Goal: Information Seeking & Learning: Find specific fact

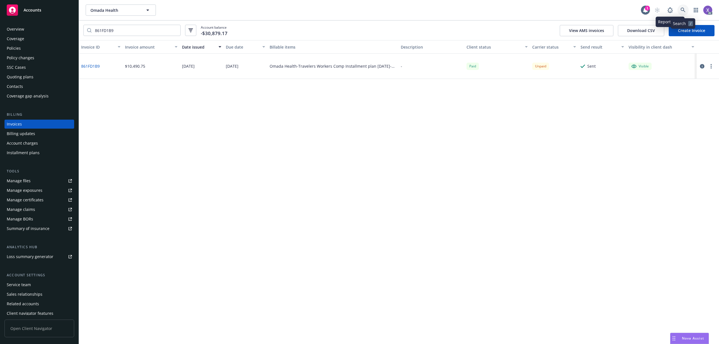
click at [682, 8] on icon at bounding box center [682, 10] width 5 height 5
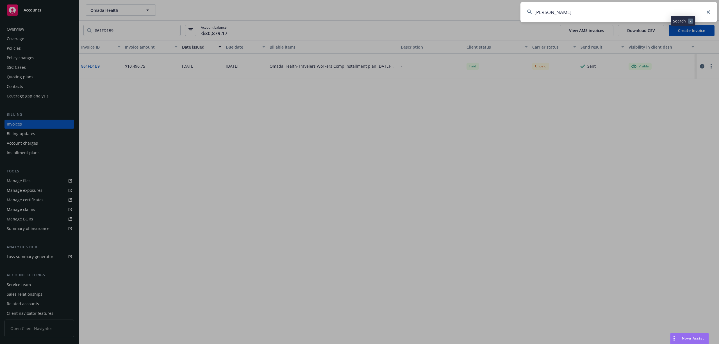
click at [619, 16] on input "[PERSON_NAME]" at bounding box center [618, 12] width 197 height 20
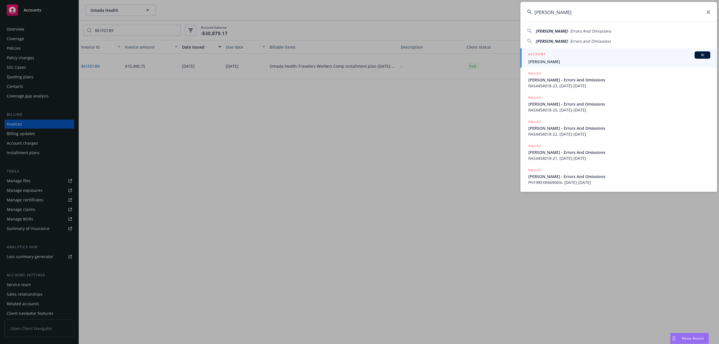
type input "[PERSON_NAME]"
click at [553, 60] on span "[PERSON_NAME]" at bounding box center [619, 62] width 182 height 6
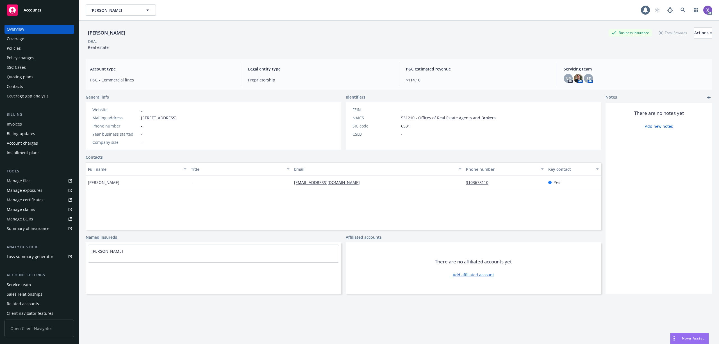
click at [20, 124] on div "Invoices" at bounding box center [14, 124] width 15 height 9
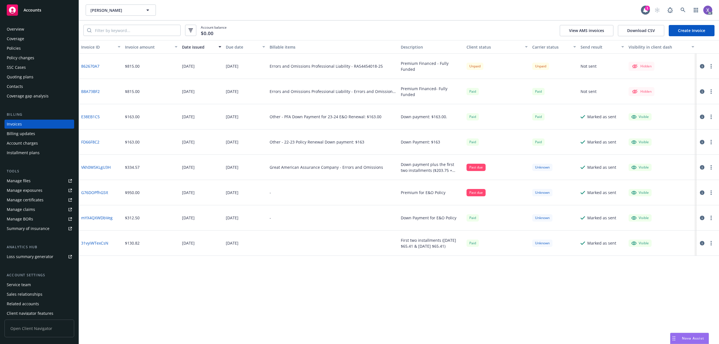
click at [313, 248] on div at bounding box center [332, 242] width 131 height 25
click at [88, 94] on link "B8A73BF2" at bounding box center [90, 91] width 19 height 6
click at [90, 66] on link "862670A7" at bounding box center [90, 66] width 18 height 6
click at [337, 209] on div "-" at bounding box center [332, 217] width 131 height 25
click at [683, 9] on icon at bounding box center [682, 10] width 5 height 5
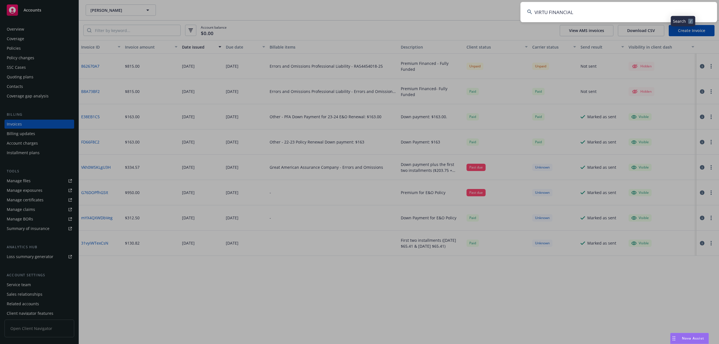
click at [628, 12] on input "VIRTU FINANCIAL" at bounding box center [618, 12] width 197 height 20
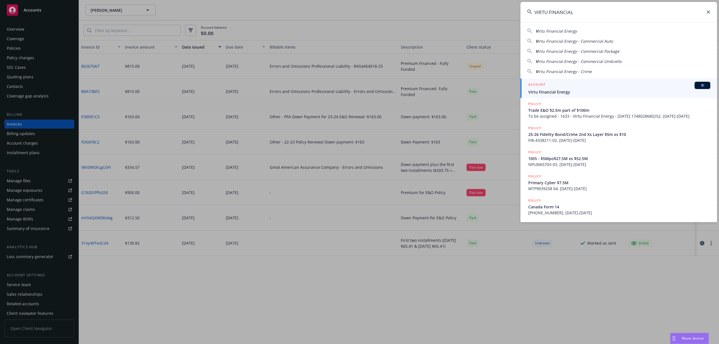
type input "VIRTU FINANCIAL"
click at [582, 94] on span "Virtu Financial Energy" at bounding box center [619, 92] width 182 height 6
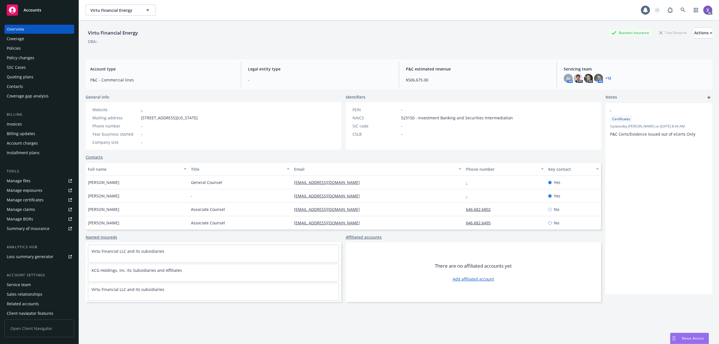
click at [17, 122] on div "Invoices" at bounding box center [14, 124] width 15 height 9
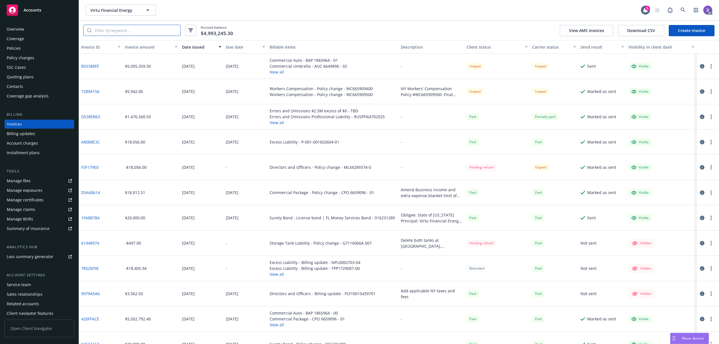
click at [145, 32] on input "search" at bounding box center [136, 30] width 89 height 11
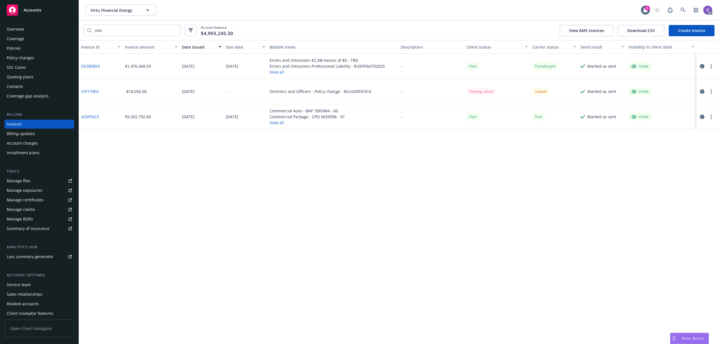
click at [92, 89] on link "F3F179E0" at bounding box center [89, 91] width 17 height 6
click at [111, 31] on input "mlx" at bounding box center [136, 30] width 89 height 11
type input "m"
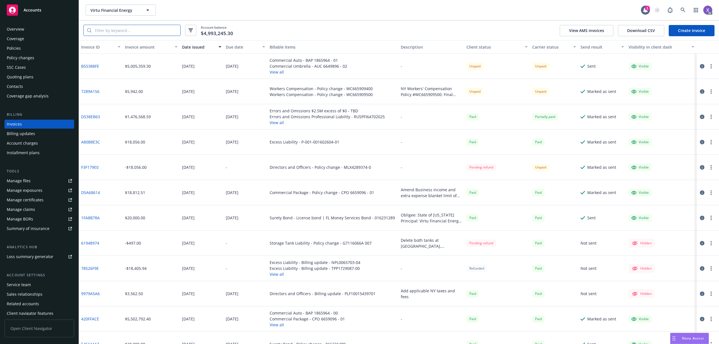
click at [141, 27] on input "search" at bounding box center [136, 30] width 89 height 11
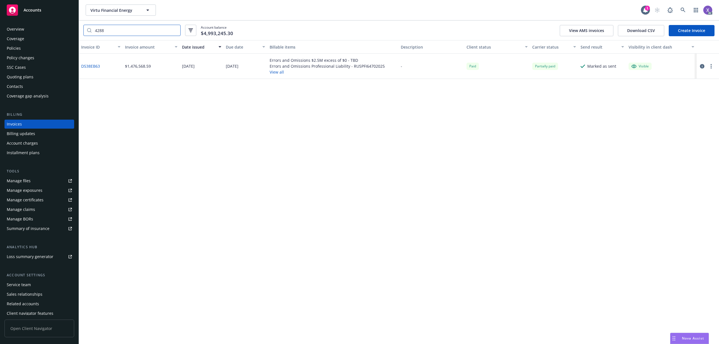
type input "4288"
click at [94, 70] on div "D538EB63" at bounding box center [101, 66] width 44 height 25
click at [93, 67] on link "D538EB63" at bounding box center [90, 66] width 19 height 6
click at [22, 48] on div "Policies" at bounding box center [39, 48] width 65 height 9
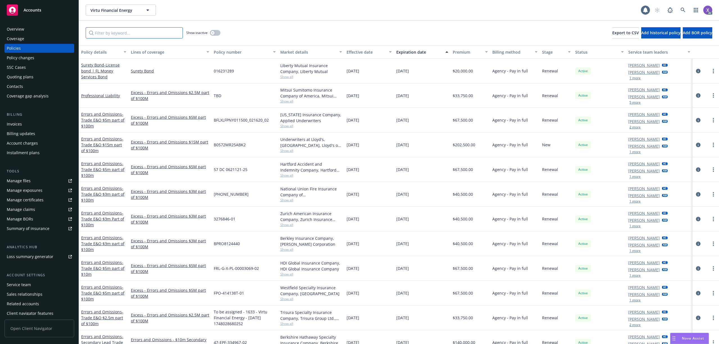
click at [129, 34] on input "Filter by keyword..." at bounding box center [134, 32] width 97 height 11
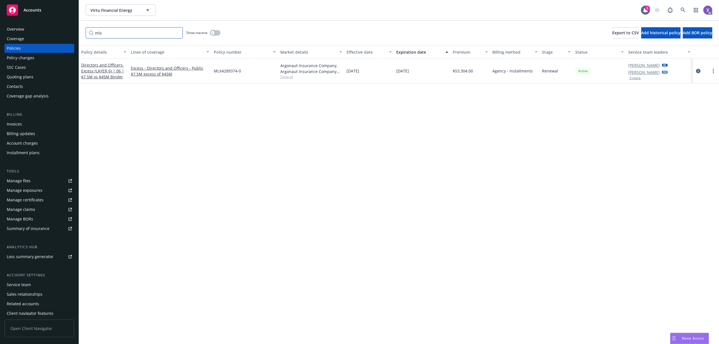
type input "mlx"
